Goal: Information Seeking & Learning: Learn about a topic

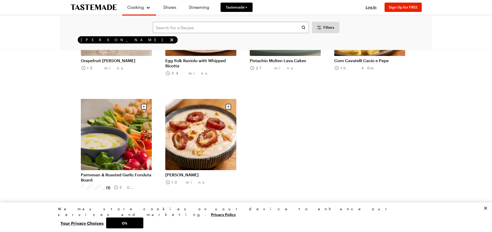
scroll to position [112, 0]
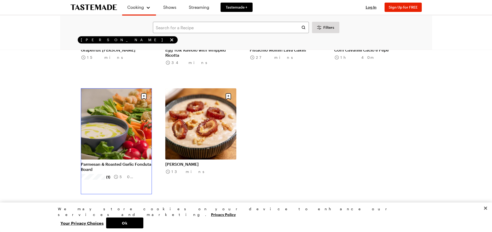
click at [134, 161] on link "Parmesan & Roasted Garlic Fonduta Board" at bounding box center [116, 166] width 71 height 10
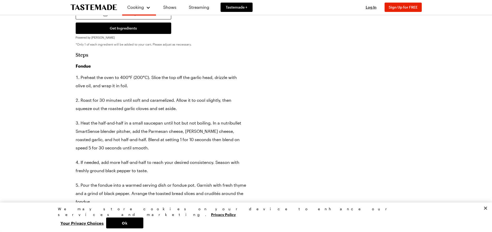
scroll to position [320, 2]
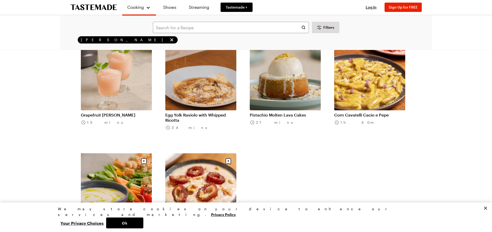
scroll to position [57, 0]
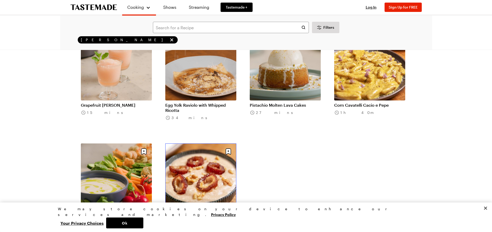
click at [174, 216] on link "Ricotta Gnocchetti" at bounding box center [200, 218] width 71 height 5
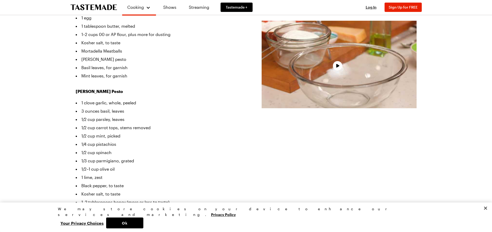
scroll to position [204, 0]
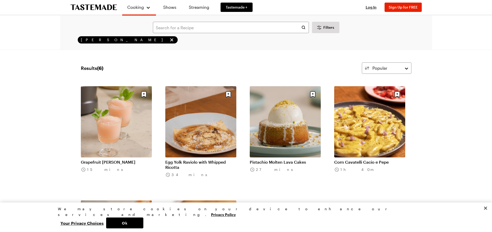
scroll to position [82, 0]
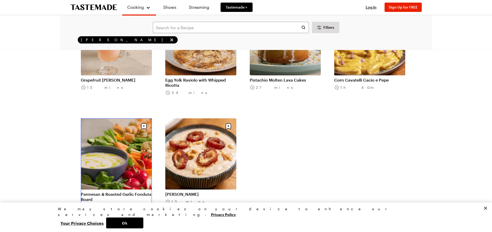
click at [125, 191] on link "Parmesan & Roasted Garlic Fonduta Board" at bounding box center [116, 196] width 71 height 10
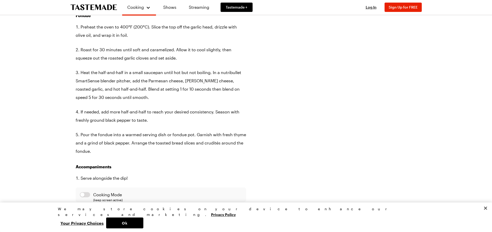
scroll to position [363, 0]
